Goal: Information Seeking & Learning: Understand process/instructions

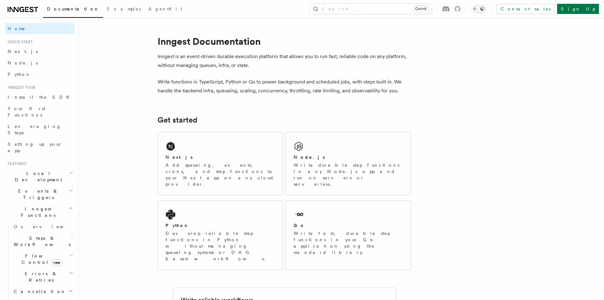
click at [485, 8] on icon "Toggle dark mode" at bounding box center [482, 8] width 5 height 5
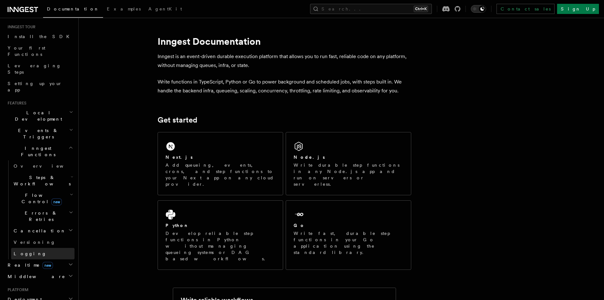
scroll to position [63, 0]
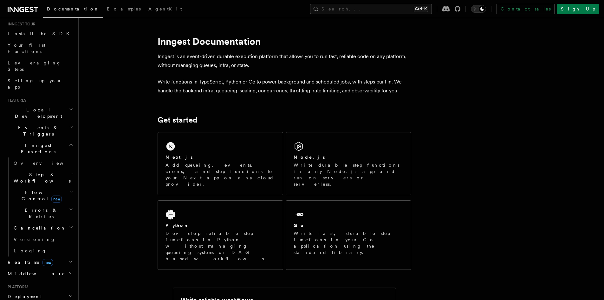
click at [35, 171] on span "Steps & Workflows" at bounding box center [41, 177] width 60 height 13
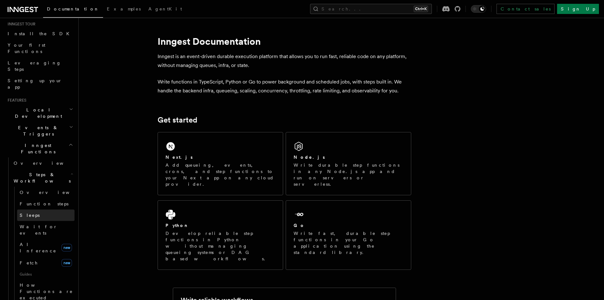
click at [40, 209] on link "Sleeps" at bounding box center [45, 214] width 57 height 11
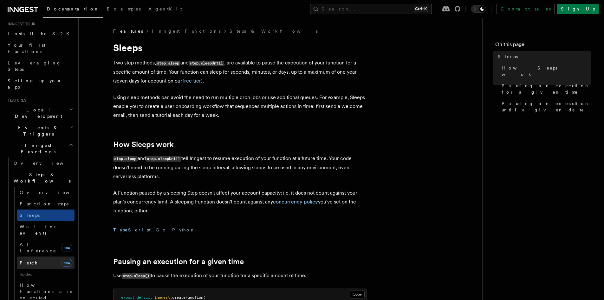
click at [39, 256] on link "Fetch new" at bounding box center [45, 262] width 57 height 13
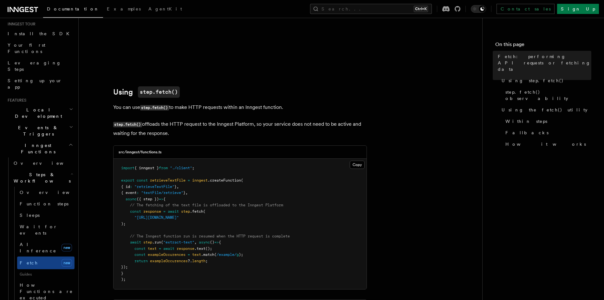
scroll to position [159, 0]
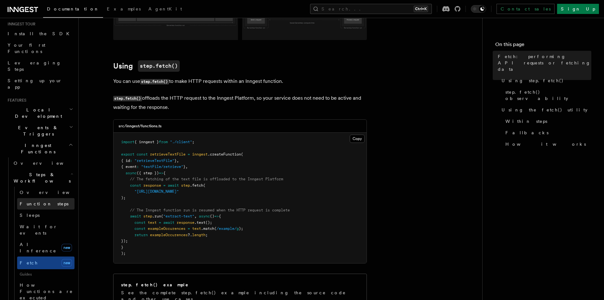
click at [45, 201] on span "Function steps" at bounding box center [44, 203] width 49 height 5
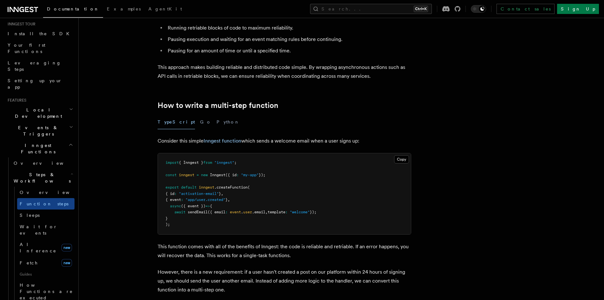
scroll to position [159, 0]
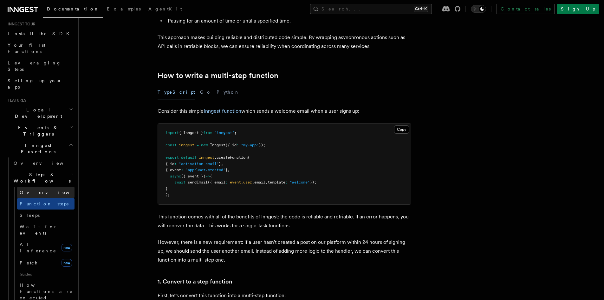
click at [40, 187] on link "Overview" at bounding box center [45, 192] width 57 height 11
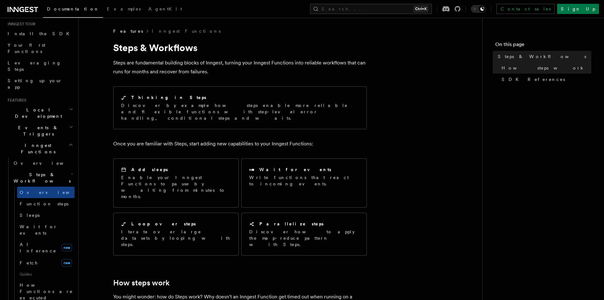
click at [40, 124] on span "Events & Triggers" at bounding box center [37, 130] width 64 height 13
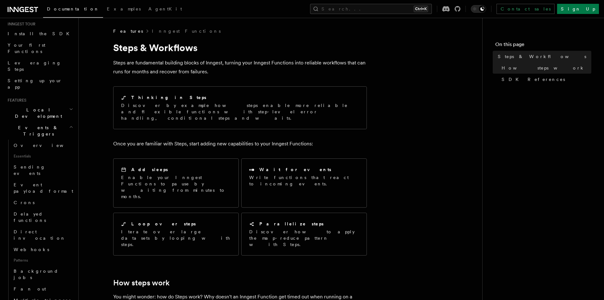
click at [40, 124] on span "Events & Triggers" at bounding box center [37, 130] width 64 height 13
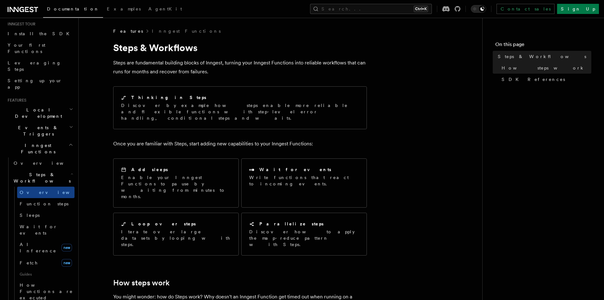
click at [40, 124] on span "Events & Triggers" at bounding box center [37, 130] width 64 height 13
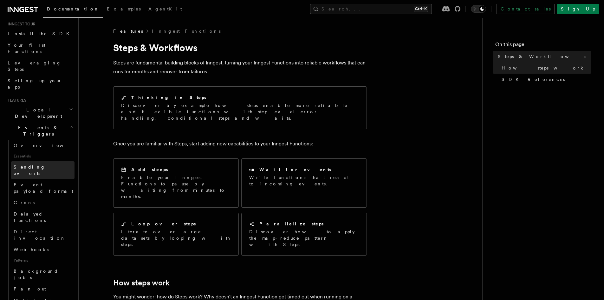
click at [41, 161] on link "Sending events" at bounding box center [42, 170] width 63 height 18
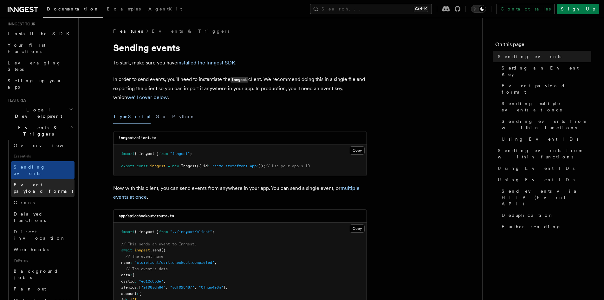
click at [45, 182] on span "Event payload format" at bounding box center [44, 187] width 60 height 11
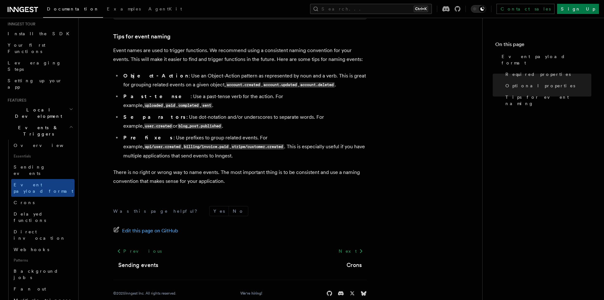
scroll to position [411, 0]
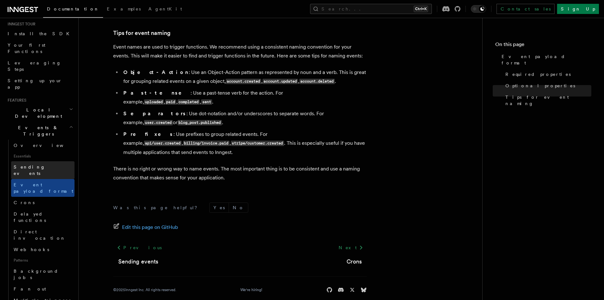
click at [44, 164] on span "Sending events" at bounding box center [30, 169] width 32 height 11
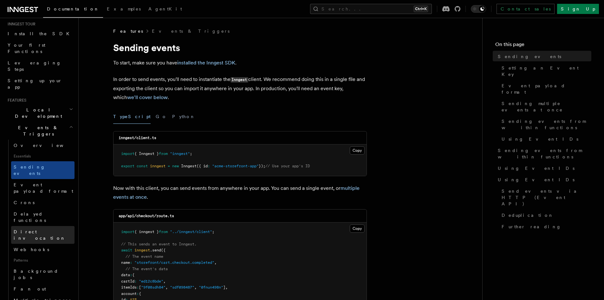
click at [52, 226] on link "Direct invocation" at bounding box center [42, 235] width 63 height 18
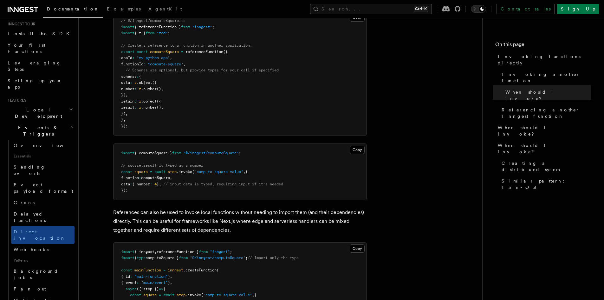
scroll to position [493, 0]
click at [51, 297] on span "Multiple triggers & wildcards" at bounding box center [44, 303] width 61 height 13
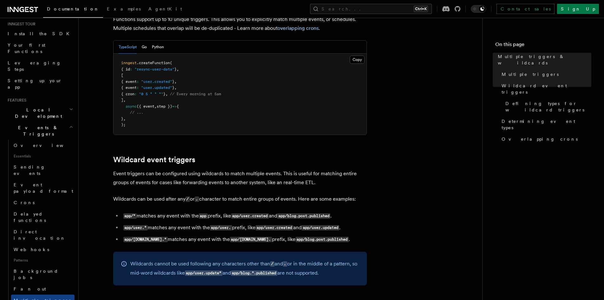
scroll to position [159, 0]
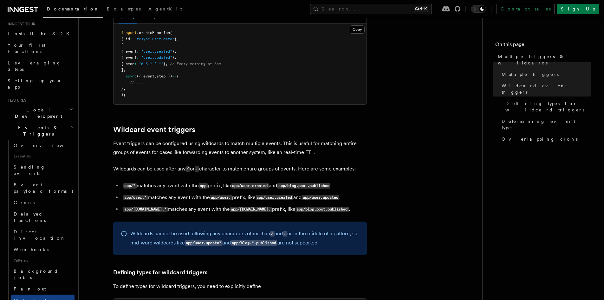
click at [307, 224] on div "Wildcards cannot be used following any characters other than / and . or in the …" at bounding box center [240, 238] width 254 height 34
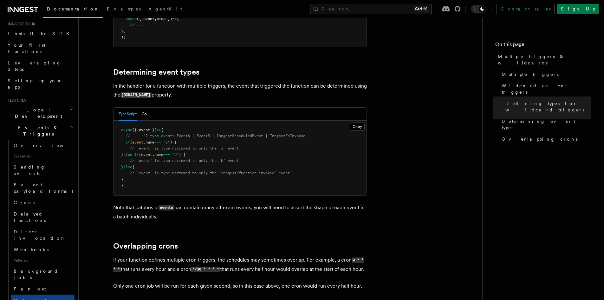
scroll to position [551, 0]
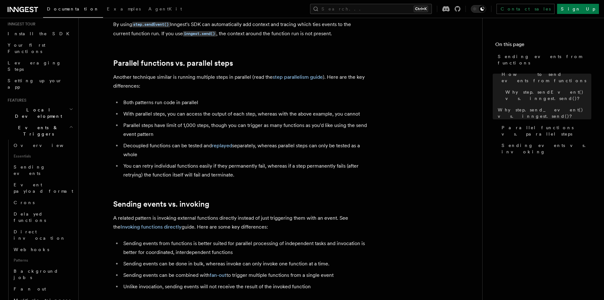
scroll to position [762, 0]
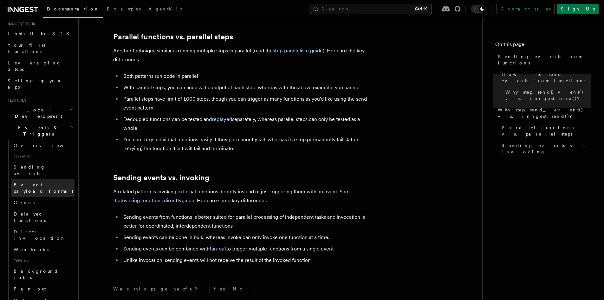
click at [43, 182] on span "Event payload format" at bounding box center [44, 187] width 60 height 11
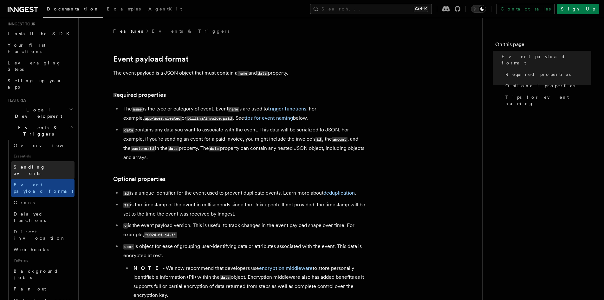
click at [45, 161] on link "Sending events" at bounding box center [42, 170] width 63 height 18
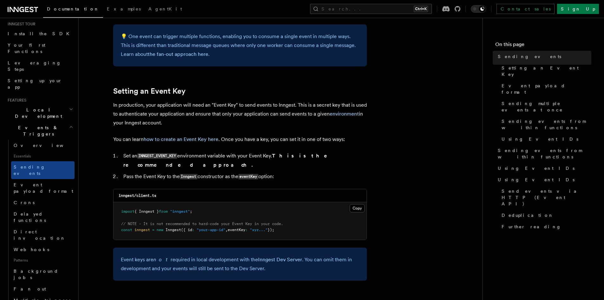
scroll to position [444, 0]
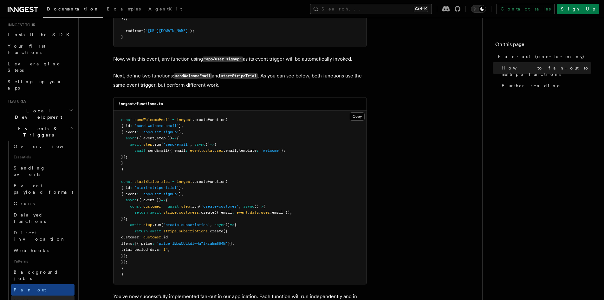
scroll to position [63, 0]
click at [46, 297] on span "Multiple triggers & wildcards" at bounding box center [44, 303] width 61 height 13
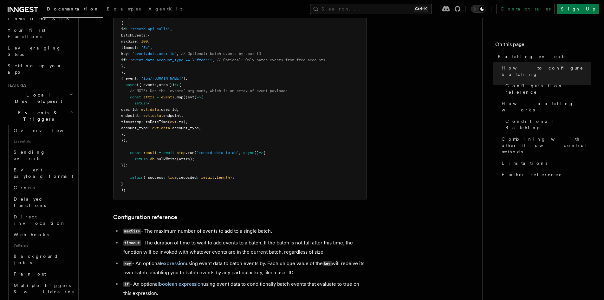
scroll to position [159, 0]
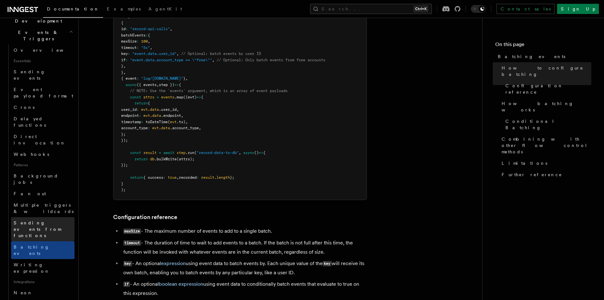
click at [39, 220] on span "Sending events from functions" at bounding box center [44, 229] width 61 height 19
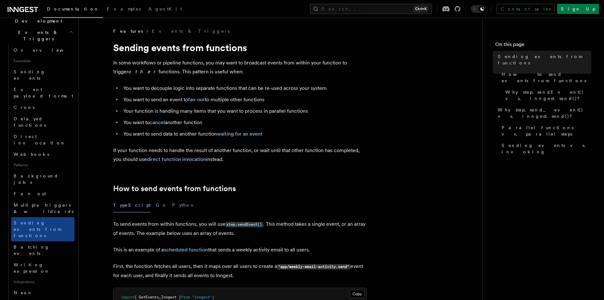
click at [43, 188] on link "Fan out" at bounding box center [42, 193] width 63 height 11
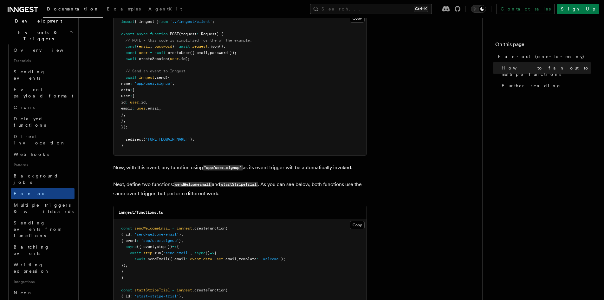
scroll to position [569, 0]
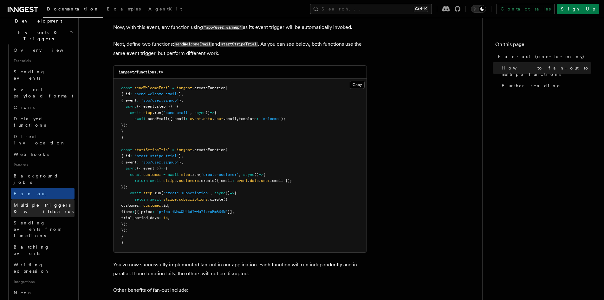
click at [43, 202] on span "Multiple triggers & wildcards" at bounding box center [44, 208] width 61 height 13
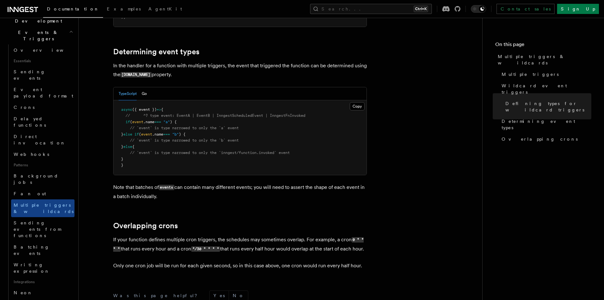
scroll to position [603, 0]
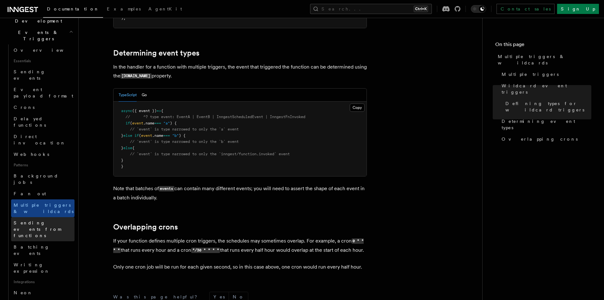
click at [43, 220] on span "Sending events from functions" at bounding box center [37, 229] width 47 height 18
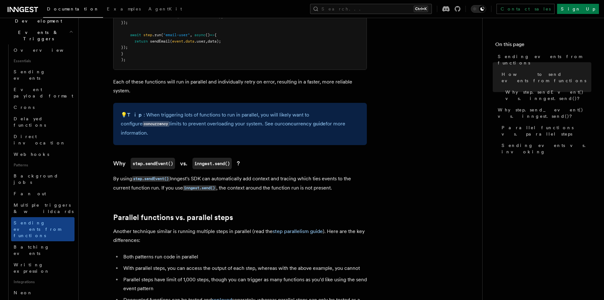
scroll to position [603, 0]
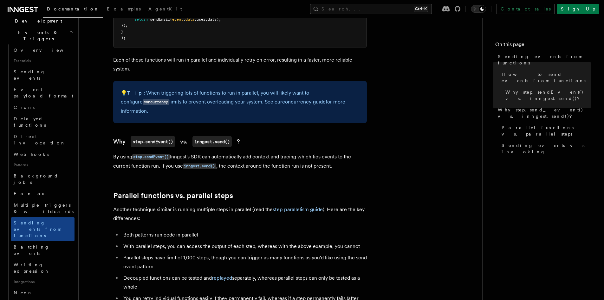
click at [193, 153] on p "By using step.sendEvent() Inngest's SDK can automatically add context and traci…" at bounding box center [240, 161] width 254 height 18
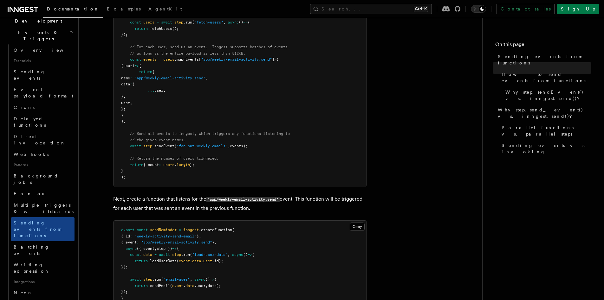
scroll to position [286, 0]
